Goal: Use online tool/utility: Utilize a website feature to perform a specific function

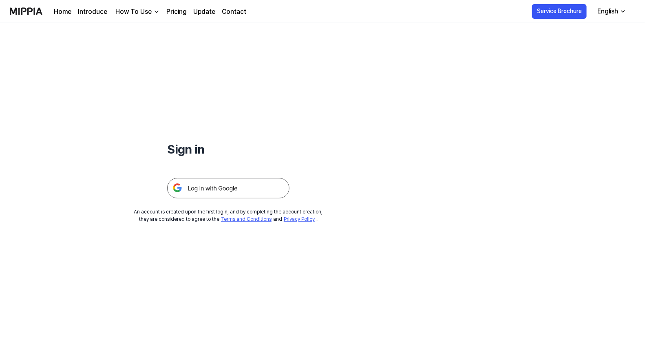
click at [234, 188] on img at bounding box center [228, 188] width 122 height 20
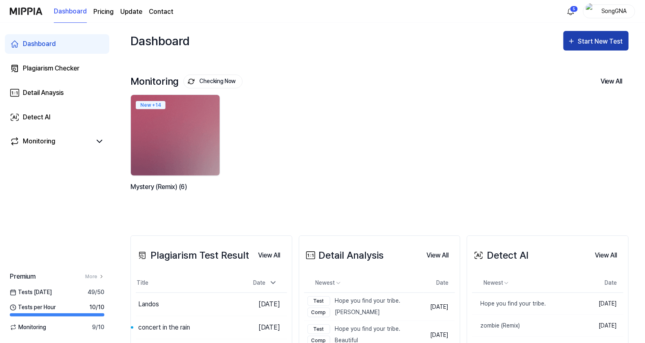
click at [610, 44] on div "Start New Test" at bounding box center [601, 41] width 46 height 11
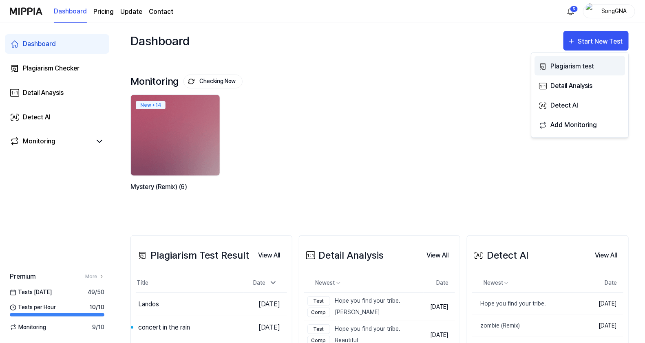
click at [579, 65] on div "Plagiarism test" at bounding box center [586, 66] width 71 height 11
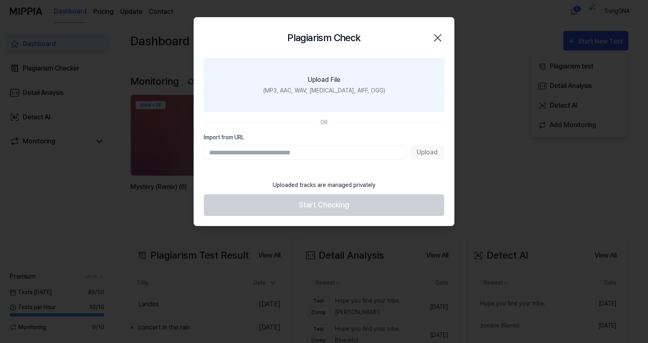
click at [334, 92] on div "(MP3, AAC, WAV, [MEDICAL_DATA], AIFF, OGG)" at bounding box center [324, 90] width 122 height 9
click at [0, 0] on input "Upload File (MP3, AAC, WAV, [MEDICAL_DATA], AIFF, OGG)" at bounding box center [0, 0] width 0 height 0
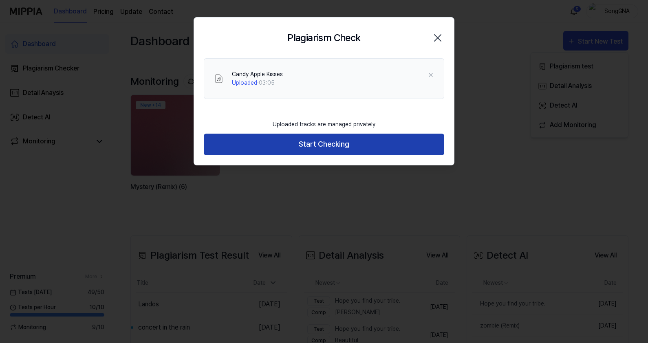
click at [359, 141] on button "Start Checking" at bounding box center [324, 145] width 241 height 22
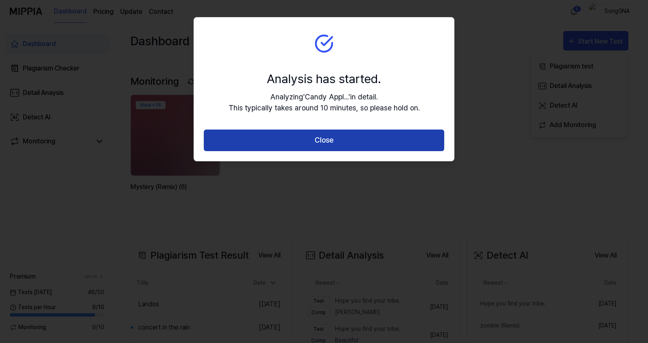
click at [330, 141] on button "Close" at bounding box center [324, 141] width 241 height 22
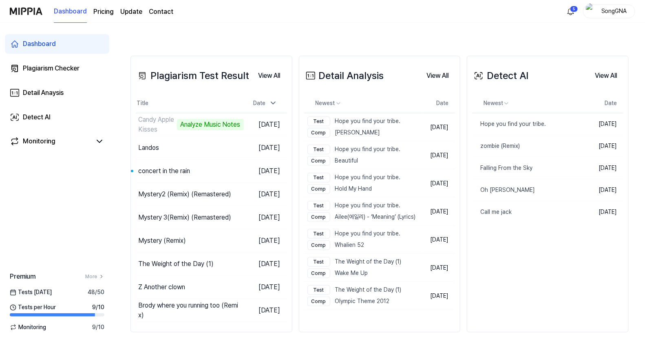
scroll to position [184, 0]
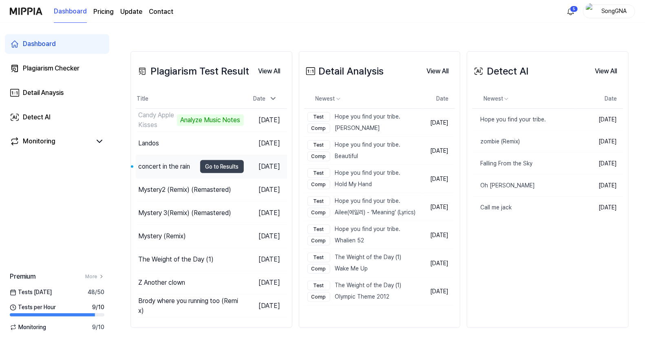
click at [158, 165] on div "concert in the rain" at bounding box center [164, 167] width 52 height 10
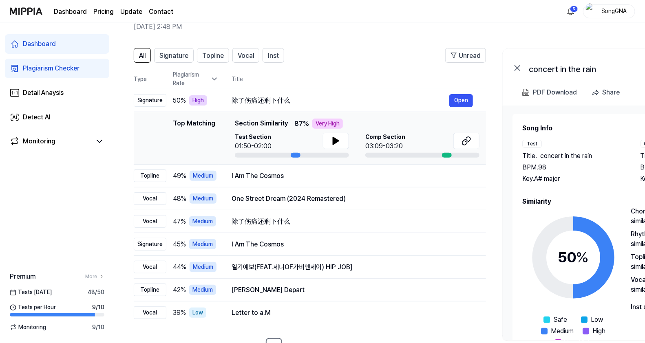
scroll to position [51, 0]
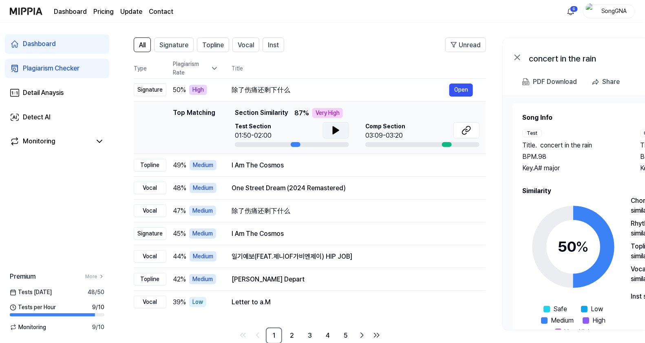
click at [336, 131] on icon at bounding box center [336, 130] width 6 height 7
click at [471, 128] on icon at bounding box center [468, 128] width 5 height 5
click at [467, 128] on icon at bounding box center [467, 131] width 10 height 10
